Goal: Information Seeking & Learning: Learn about a topic

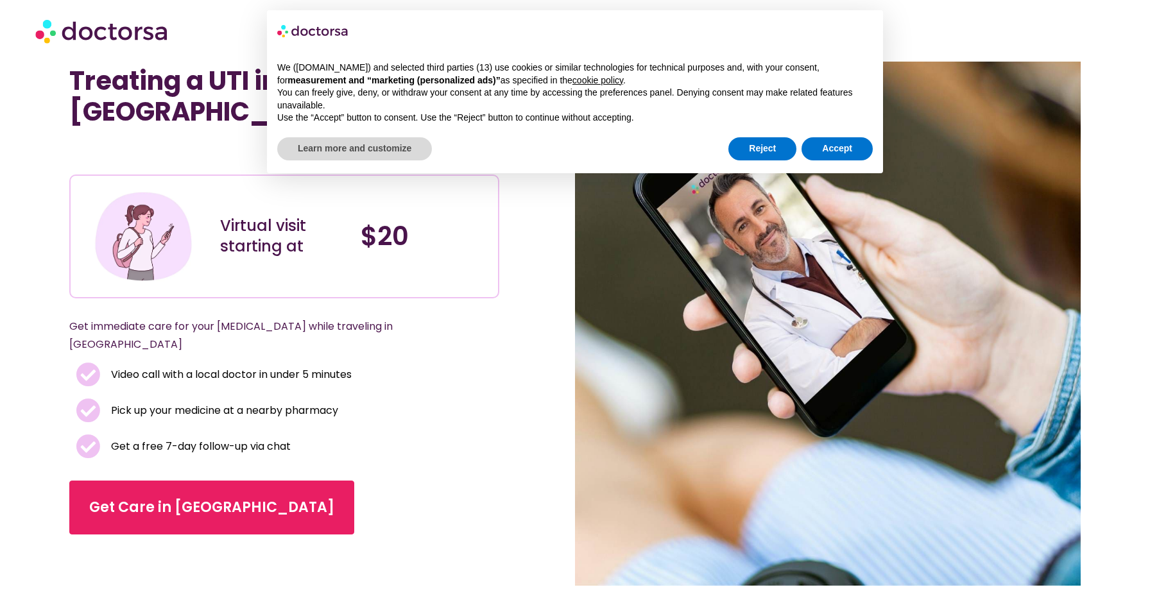
scroll to position [77, 0]
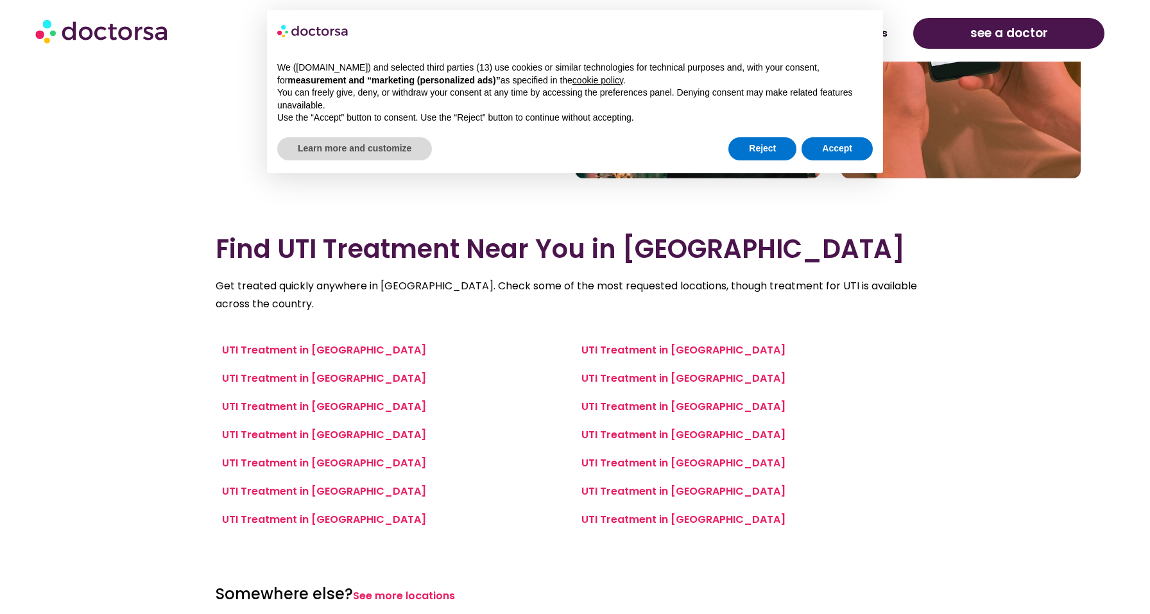
scroll to position [480, 0]
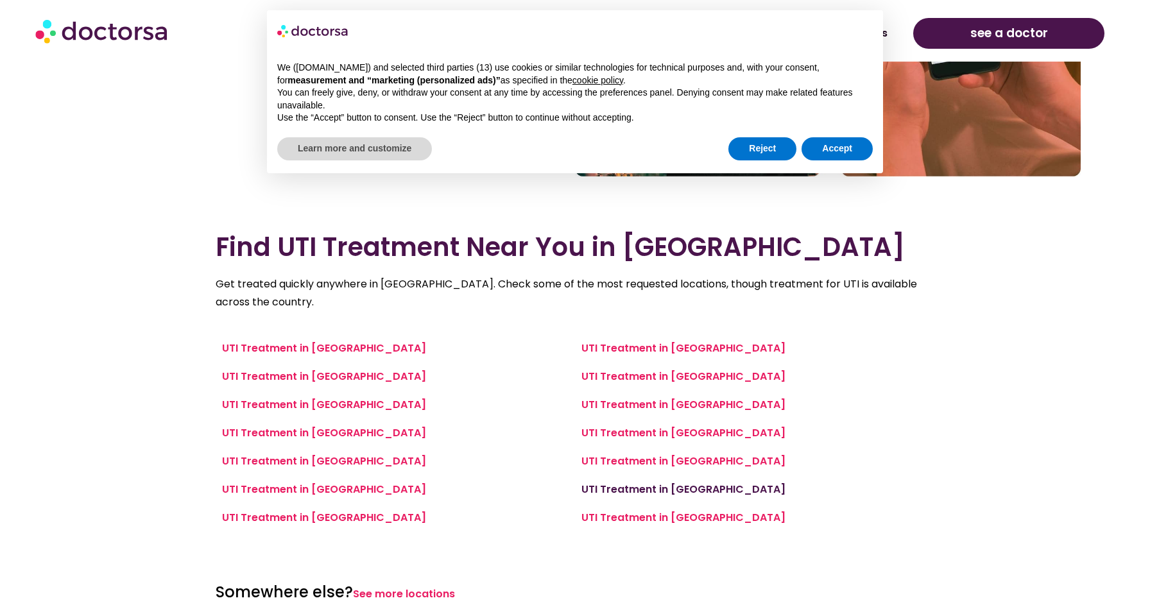
click at [647, 490] on link "UTI Treatment in [GEOGRAPHIC_DATA]" at bounding box center [683, 489] width 204 height 15
